Goal: Task Accomplishment & Management: Complete application form

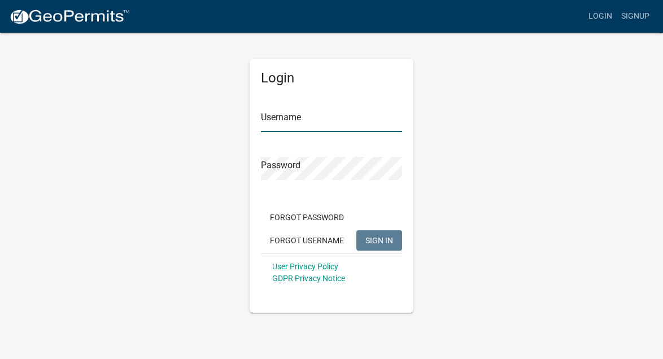
type input "Bagniefski"
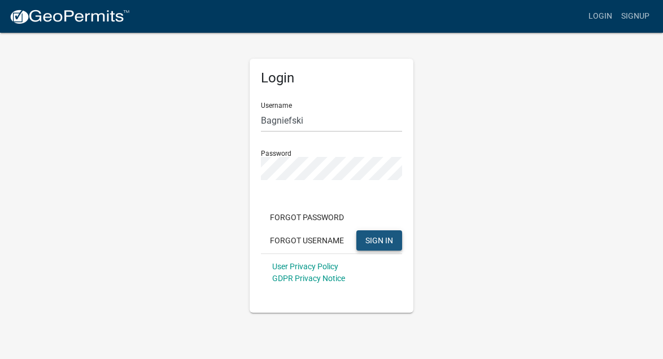
click at [390, 241] on span "SIGN IN" at bounding box center [380, 240] width 28 height 9
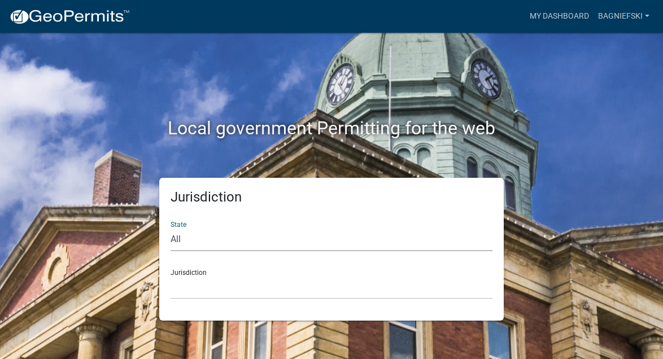
click at [179, 235] on select "All [US_STATE] [US_STATE] [US_STATE] [US_STATE] [US_STATE] [US_STATE] [US_STATE…" at bounding box center [332, 239] width 322 height 23
select select "[US_STATE]"
click at [171, 228] on select "All [US_STATE] [US_STATE] [US_STATE] [US_STATE] [US_STATE] [US_STATE] [US_STATE…" at bounding box center [332, 239] width 322 height 23
click at [186, 273] on div "Jurisdiction [GEOGRAPHIC_DATA], [US_STATE] [GEOGRAPHIC_DATA], [US_STATE] [GEOGR…" at bounding box center [332, 280] width 322 height 39
click at [183, 239] on select "All [US_STATE] [US_STATE] [US_STATE] [US_STATE] [US_STATE] [US_STATE] [US_STATE…" at bounding box center [332, 239] width 322 height 23
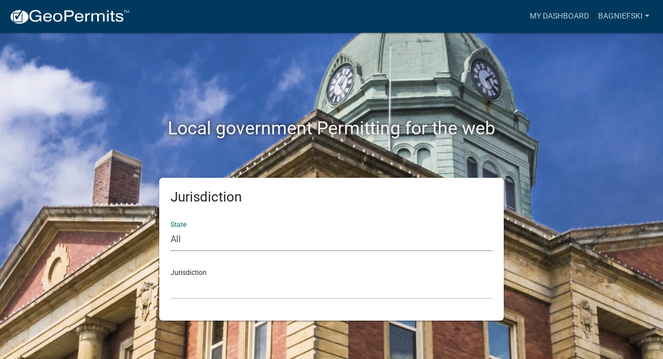
click at [171, 228] on select "All [US_STATE] [US_STATE] [US_STATE] [US_STATE] [US_STATE] [US_STATE] [US_STATE…" at bounding box center [332, 239] width 322 height 23
click at [614, 14] on link "Bagniefski" at bounding box center [624, 16] width 60 height 21
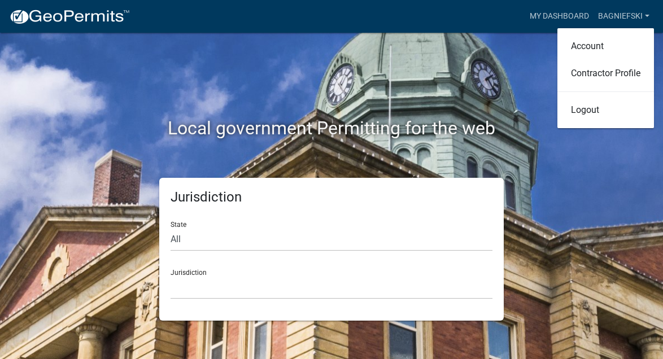
click at [499, 63] on div "Local government Permitting for the web" at bounding box center [331, 105] width 542 height 145
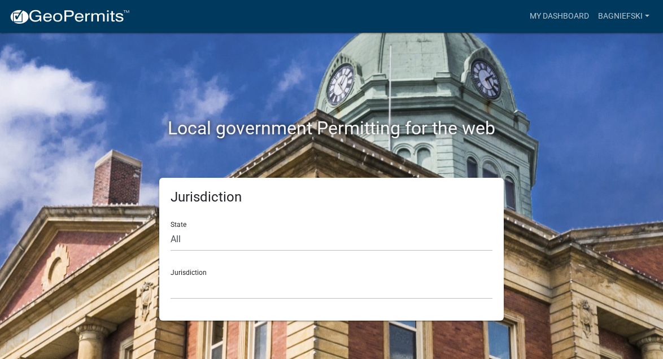
click at [182, 224] on div "State All [US_STATE] [US_STATE] [US_STATE] [US_STATE] [US_STATE] [US_STATE] [US…" at bounding box center [332, 231] width 322 height 39
click at [183, 239] on select "All [US_STATE] [US_STATE] [US_STATE] [US_STATE] [US_STATE] [US_STATE] [US_STATE…" at bounding box center [332, 239] width 322 height 23
click at [171, 228] on select "All [US_STATE] [US_STATE] [US_STATE] [US_STATE] [US_STATE] [US_STATE] [US_STATE…" at bounding box center [332, 239] width 322 height 23
click at [176, 274] on div "Jurisdiction [GEOGRAPHIC_DATA], [US_STATE] [GEOGRAPHIC_DATA], [US_STATE] [GEOGR…" at bounding box center [332, 280] width 322 height 39
click at [177, 299] on select "[GEOGRAPHIC_DATA], [US_STATE] [GEOGRAPHIC_DATA], [US_STATE] [GEOGRAPHIC_DATA], …" at bounding box center [332, 287] width 322 height 23
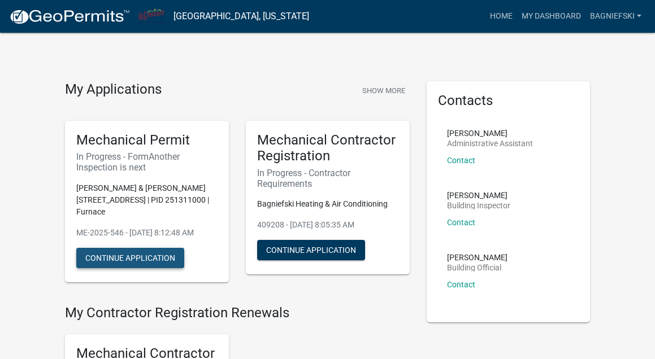
click at [107, 258] on button "Continue Application" at bounding box center [130, 258] width 108 height 20
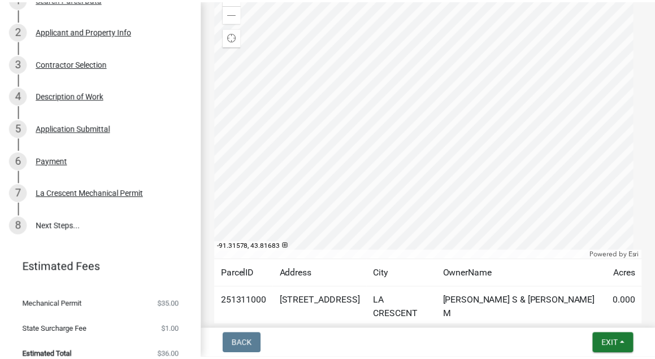
scroll to position [211, 0]
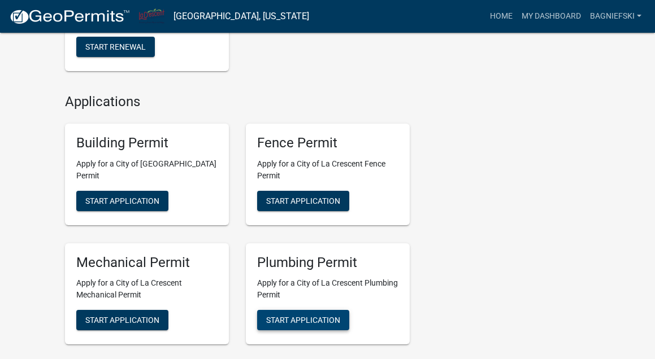
scroll to position [509, 0]
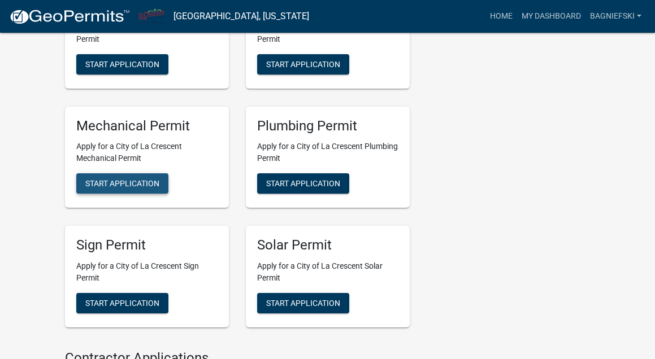
click at [128, 184] on span "Start Application" at bounding box center [122, 183] width 74 height 9
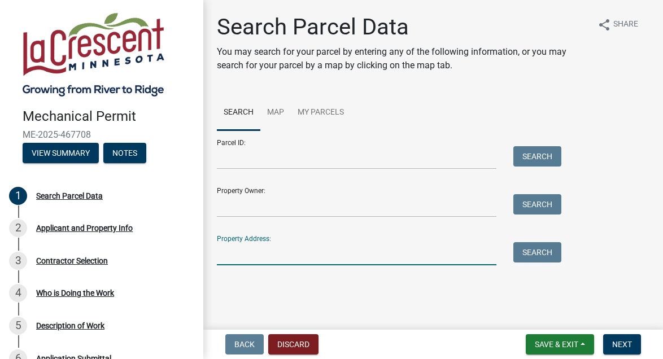
click at [241, 256] on input "Property Address:" at bounding box center [357, 253] width 280 height 23
type input "[STREET_ADDRESS]"
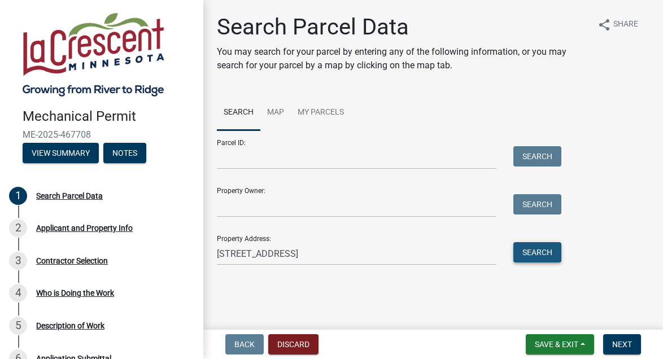
click at [548, 258] on button "Search" at bounding box center [538, 252] width 48 height 20
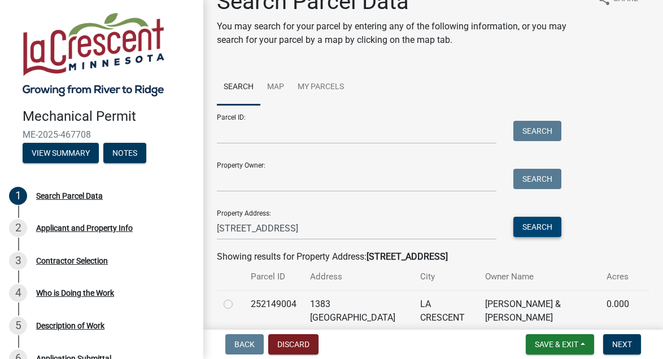
scroll to position [62, 0]
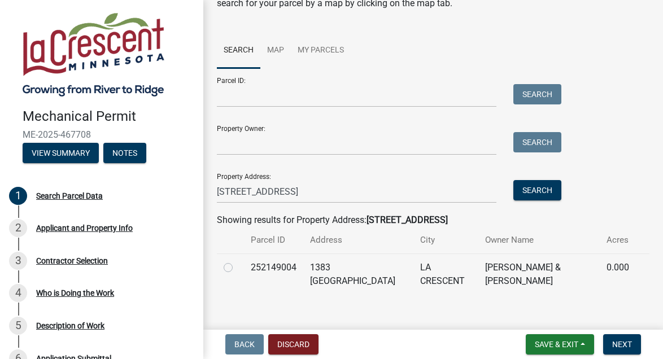
click at [237, 261] on label at bounding box center [237, 261] width 0 height 0
click at [237, 268] on input "radio" at bounding box center [240, 264] width 7 height 7
radio input "true"
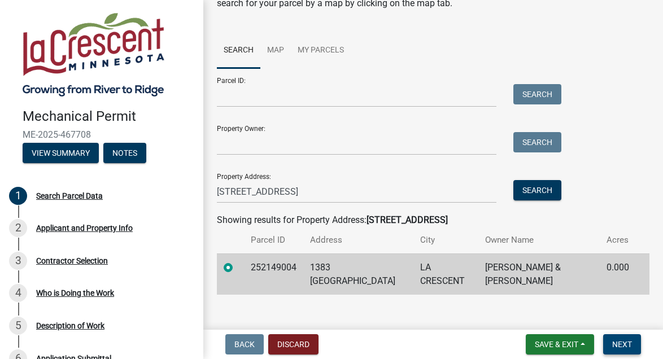
click at [624, 344] on span "Next" at bounding box center [623, 344] width 20 height 9
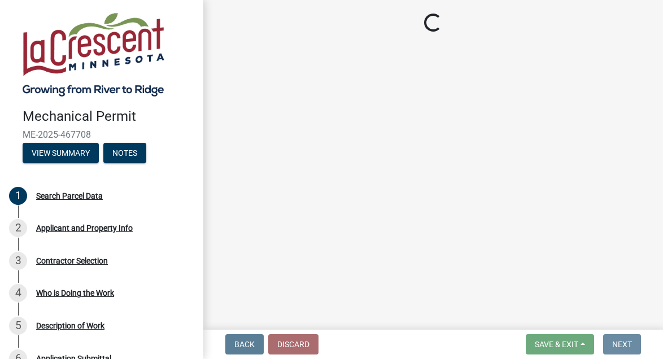
scroll to position [0, 0]
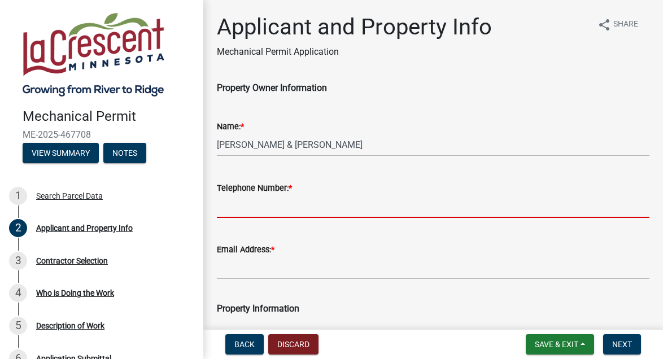
click at [259, 211] on input "Telephone Number: *" at bounding box center [433, 206] width 433 height 23
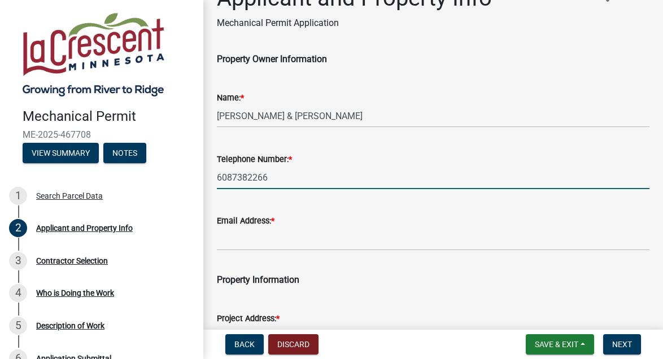
scroll to position [57, 0]
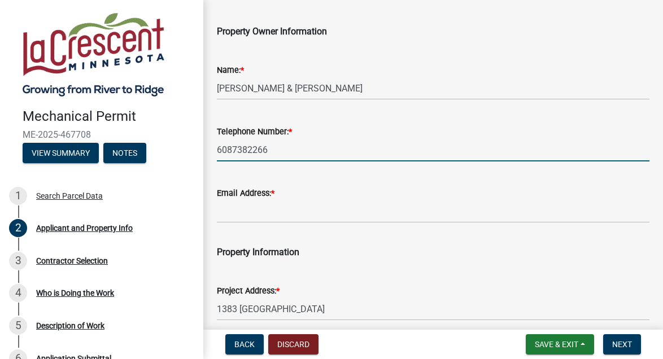
type input "6087382266"
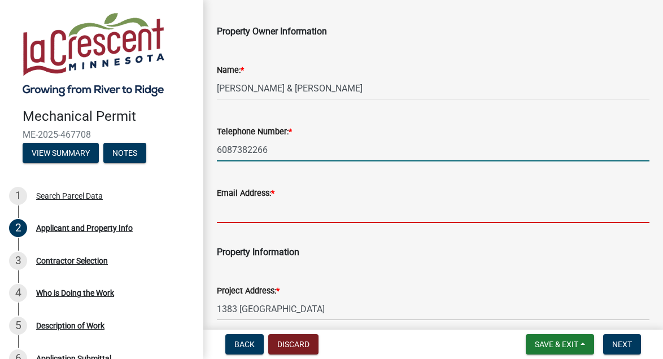
click at [251, 216] on input "Email Address: *" at bounding box center [433, 211] width 433 height 23
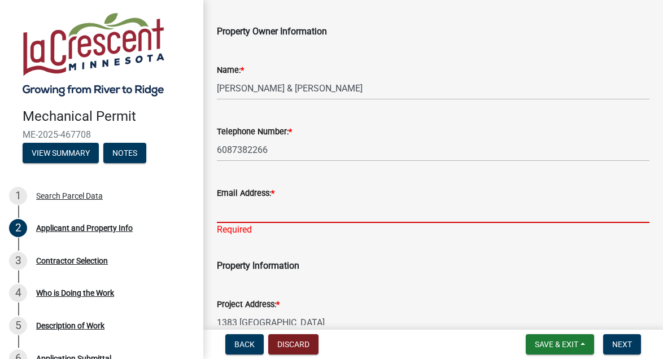
paste input "[EMAIL_ADDRESS][DOMAIN_NAME]"
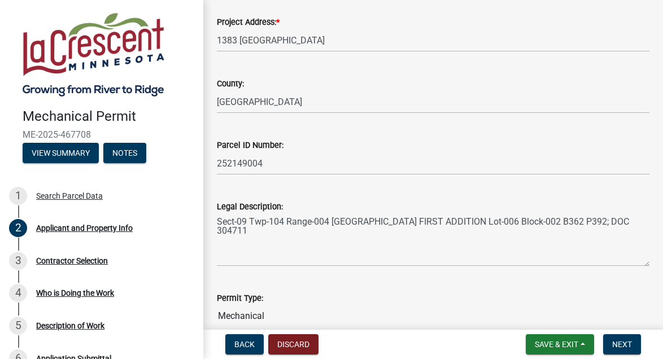
scroll to position [396, 0]
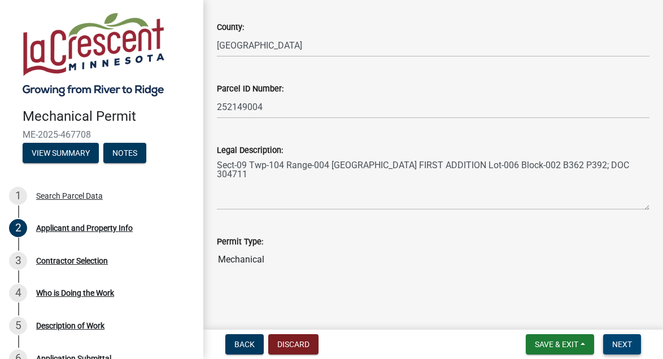
type input "[EMAIL_ADDRESS][DOMAIN_NAME]"
drag, startPoint x: 625, startPoint y: 347, endPoint x: 622, endPoint y: 340, distance: 7.6
click at [624, 347] on span "Next" at bounding box center [623, 344] width 20 height 9
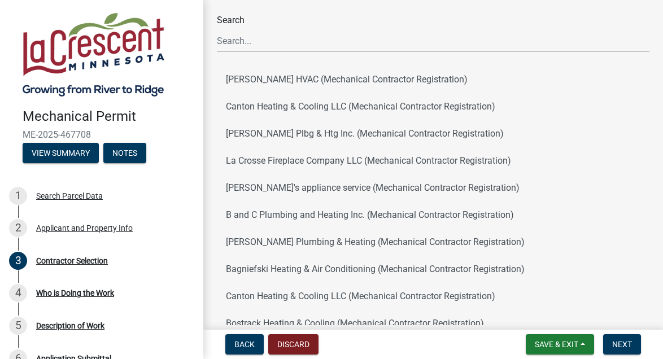
scroll to position [170, 0]
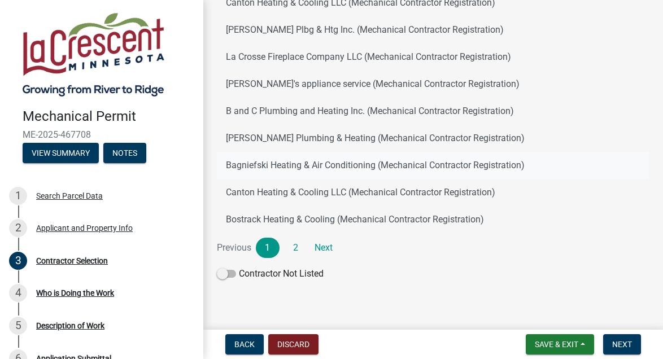
click at [235, 165] on button "Bagniefski Heating & Air Conditioning (Mechanical Contractor Registration)" at bounding box center [433, 165] width 433 height 27
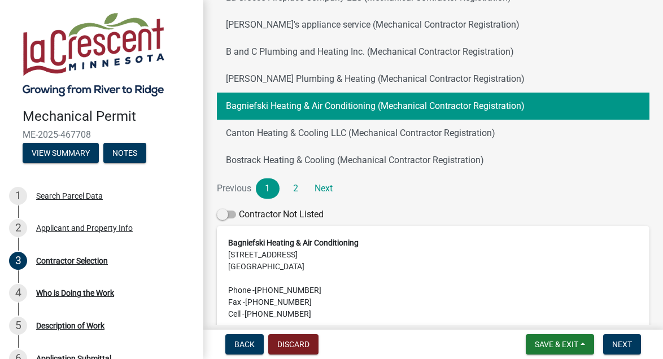
scroll to position [318, 0]
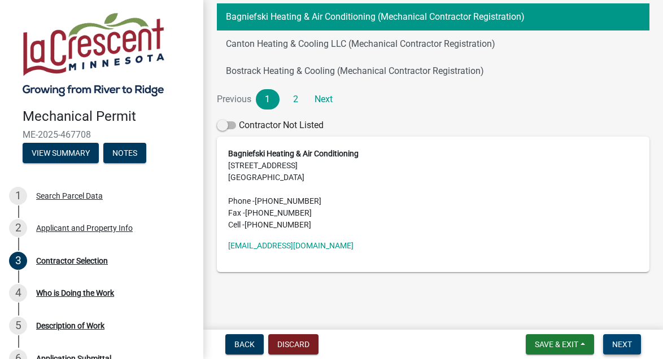
click at [622, 347] on span "Next" at bounding box center [623, 344] width 20 height 9
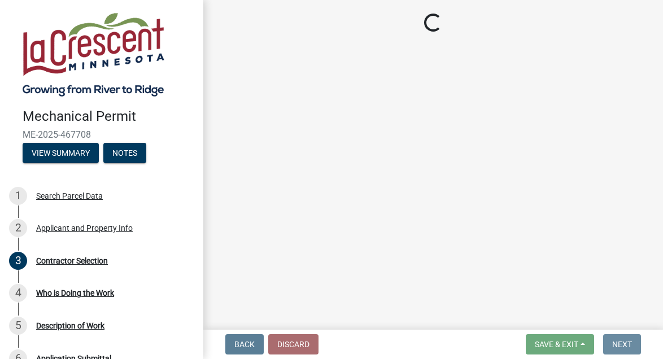
scroll to position [0, 0]
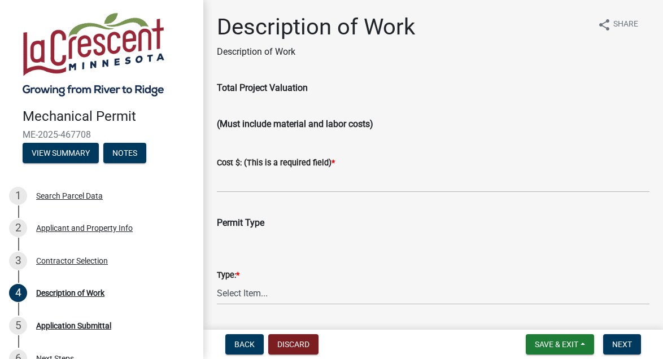
drag, startPoint x: 227, startPoint y: 275, endPoint x: 258, endPoint y: 294, distance: 36.1
click at [227, 276] on label "Type: *" at bounding box center [228, 276] width 23 height 8
click at [227, 282] on select "Select Item... Residential Commercial Other (Specify)" at bounding box center [433, 293] width 433 height 23
click at [258, 297] on select "Select Item... Residential Commercial Other (Specify)" at bounding box center [433, 293] width 433 height 23
click at [217, 282] on select "Select Item... Residential Commercial Other (Specify)" at bounding box center [433, 293] width 433 height 23
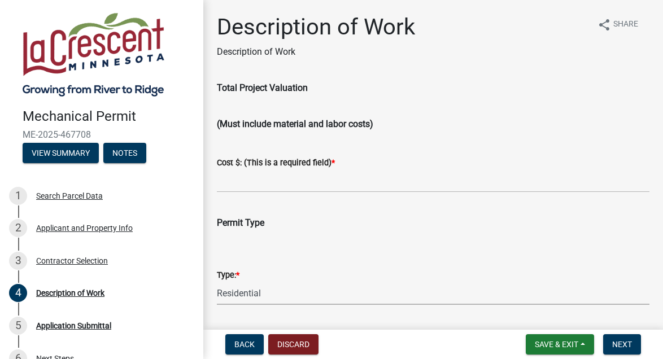
select select "ba376bc7-491f-4e2f-afbb-da92a65d87cf"
click at [305, 190] on input "text" at bounding box center [433, 181] width 433 height 23
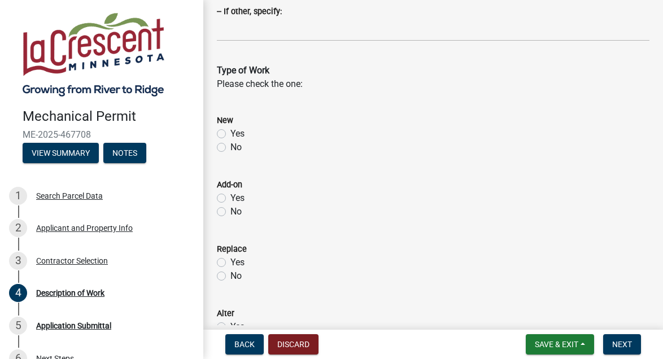
scroll to position [339, 0]
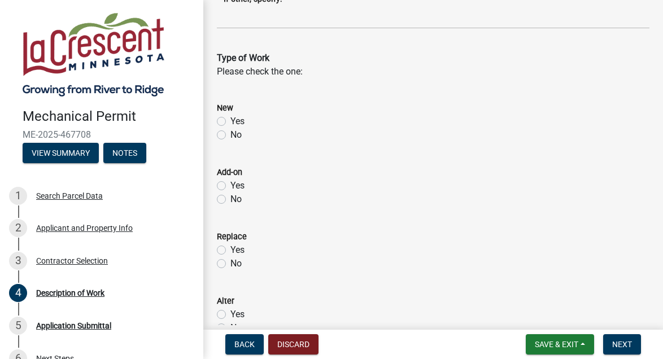
type input "5050"
click at [231, 251] on label "Yes" at bounding box center [238, 251] width 14 height 14
click at [231, 251] on input "Yes" at bounding box center [234, 247] width 7 height 7
radio input "true"
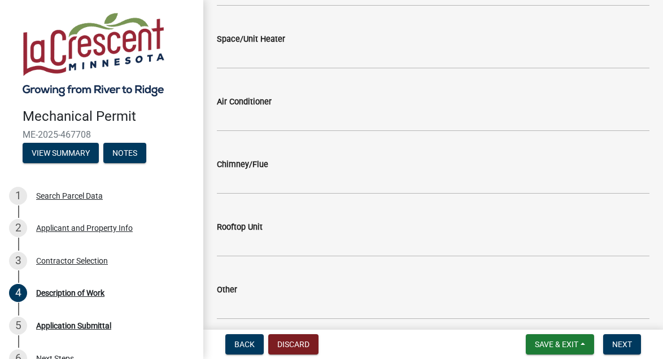
scroll to position [1300, 0]
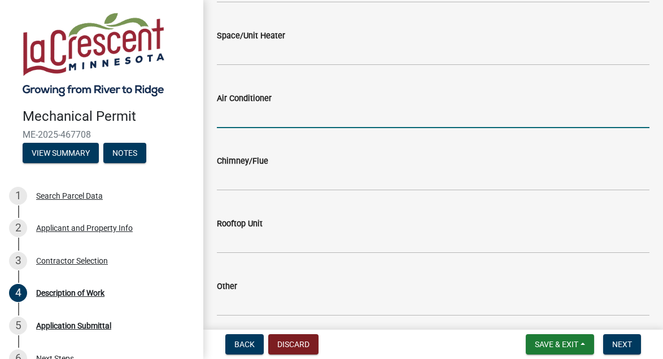
click at [244, 123] on input "text" at bounding box center [433, 116] width 433 height 23
type input "1"
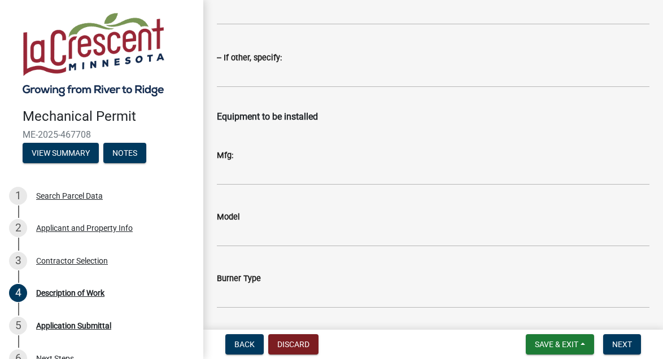
scroll to position [1695, 0]
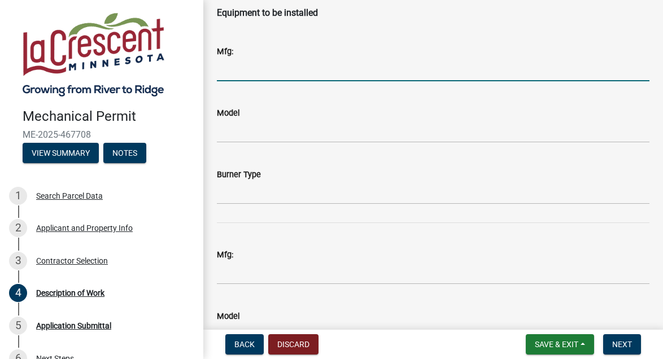
click at [238, 81] on input "Mfg:" at bounding box center [433, 69] width 433 height 23
type input "Trane"
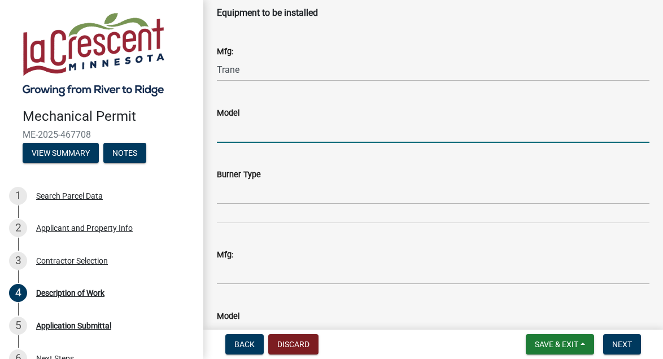
click at [264, 130] on input "Model" at bounding box center [433, 131] width 433 height 23
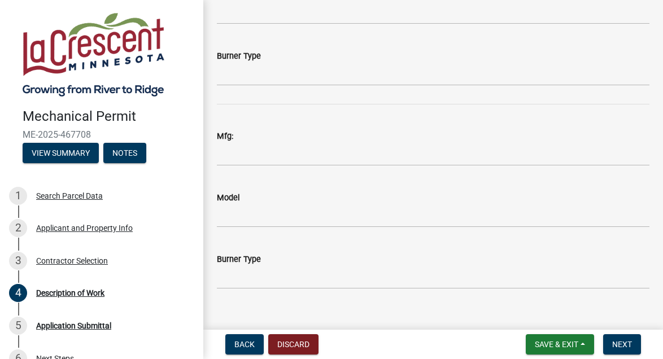
scroll to position [2238, 0]
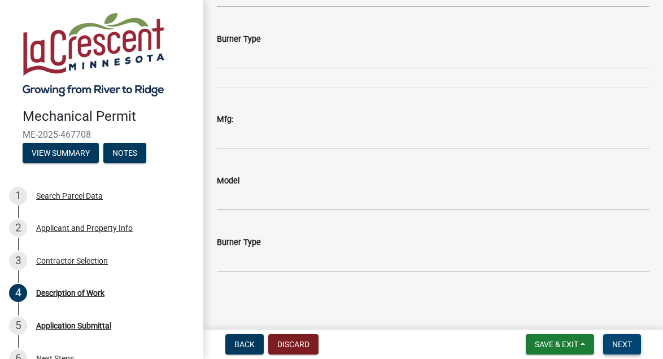
type input "5TTR3030A1000"
click at [631, 347] on span "Next" at bounding box center [623, 344] width 20 height 9
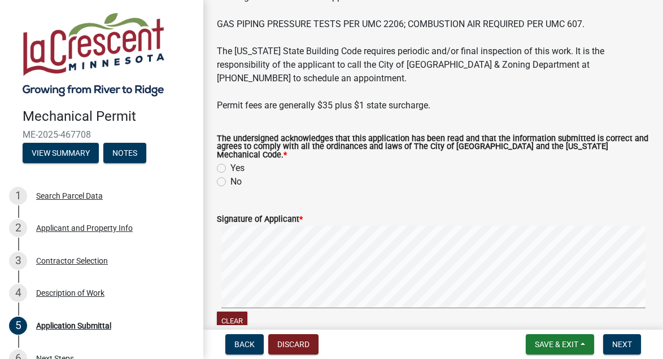
scroll to position [170, 0]
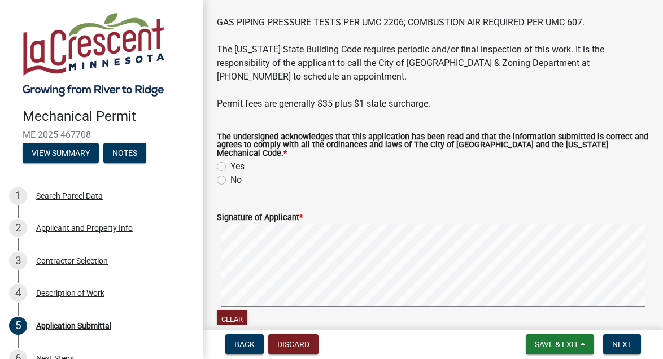
click at [221, 160] on div "Yes" at bounding box center [433, 167] width 433 height 14
click at [231, 160] on label "Yes" at bounding box center [238, 167] width 14 height 14
click at [231, 160] on input "Yes" at bounding box center [234, 163] width 7 height 7
radio input "true"
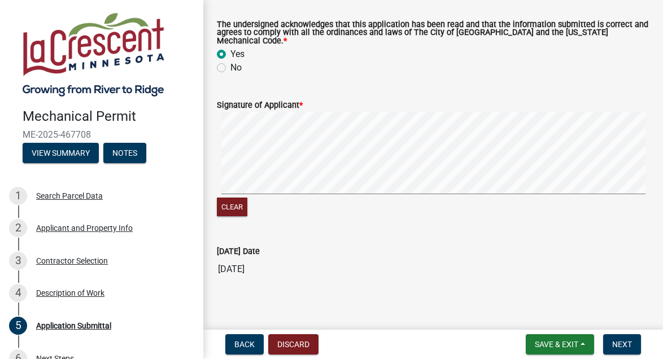
scroll to position [283, 0]
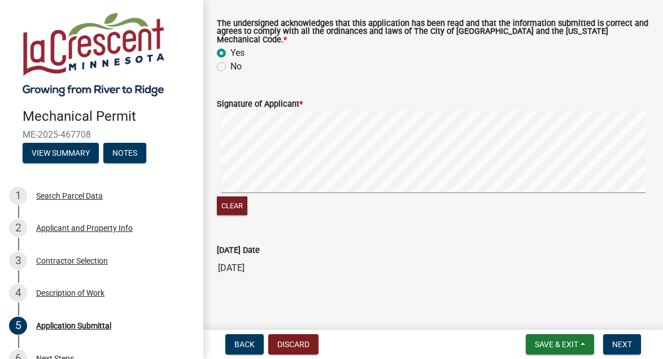
click at [429, 188] on signature-pad at bounding box center [433, 154] width 433 height 86
drag, startPoint x: 630, startPoint y: 345, endPoint x: 606, endPoint y: 354, distance: 25.2
click at [628, 346] on span "Next" at bounding box center [623, 344] width 20 height 9
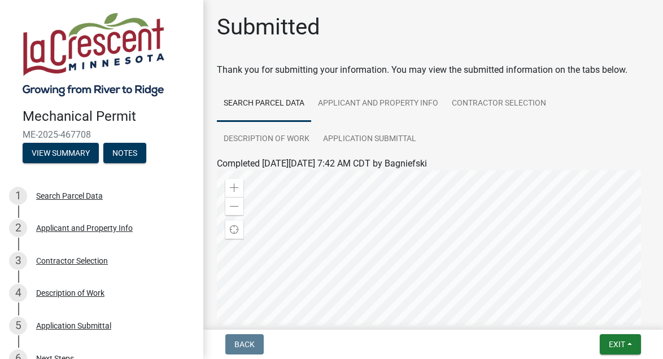
scroll to position [250, 0]
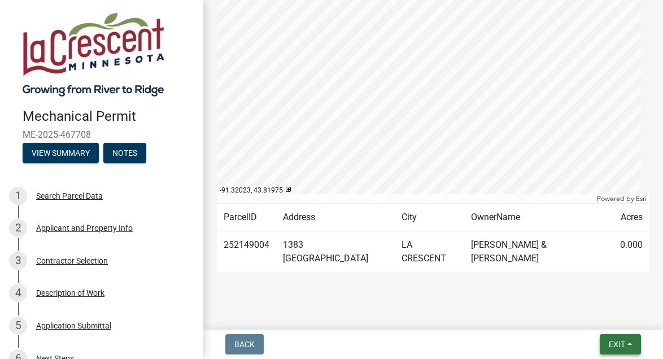
click at [621, 348] on span "Exit" at bounding box center [617, 344] width 16 height 9
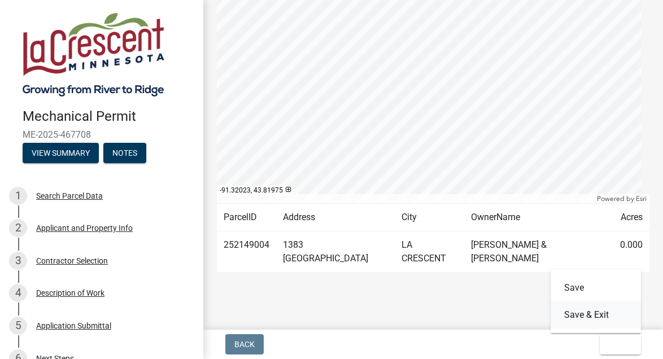
click at [570, 312] on button "Save & Exit" at bounding box center [596, 315] width 90 height 27
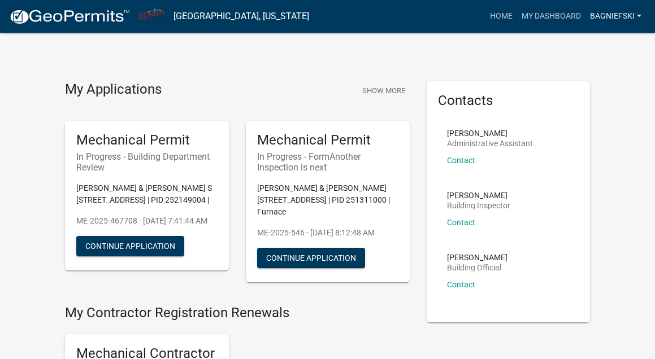
click at [617, 12] on link "Bagniefski" at bounding box center [615, 16] width 60 height 21
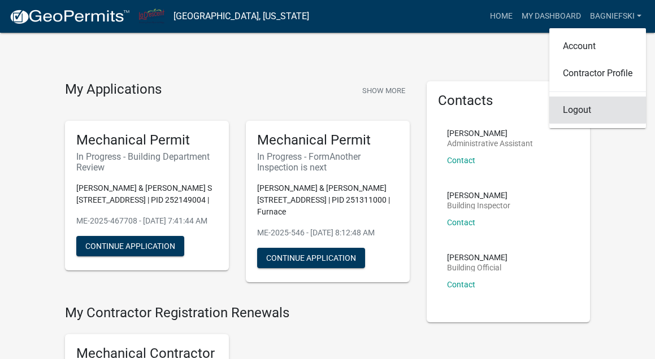
click at [572, 115] on link "Logout" at bounding box center [597, 110] width 97 height 27
